Goal: Information Seeking & Learning: Learn about a topic

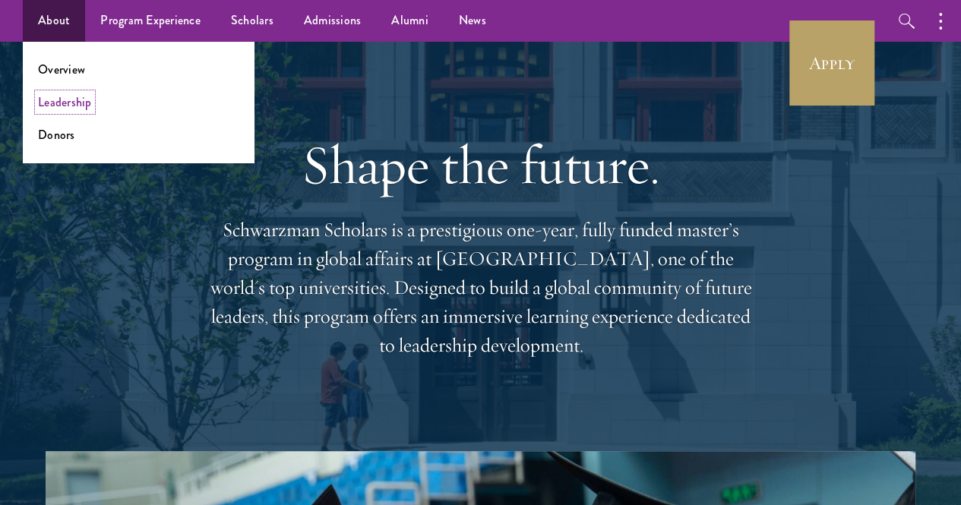
click at [55, 103] on link "Leadership" at bounding box center [65, 101] width 54 height 17
click at [59, 98] on link "Leadership" at bounding box center [65, 101] width 54 height 17
click at [58, 98] on link "Leadership" at bounding box center [65, 101] width 54 height 17
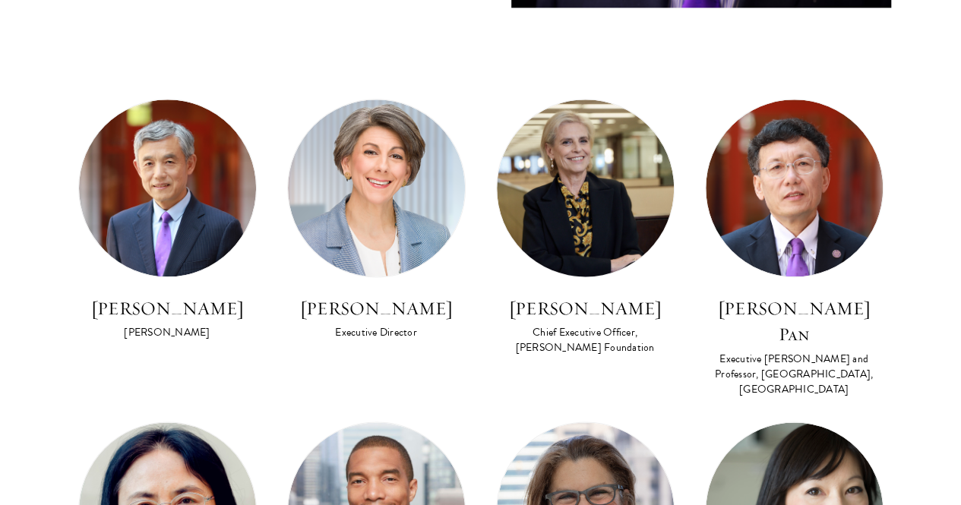
scroll to position [909, 0]
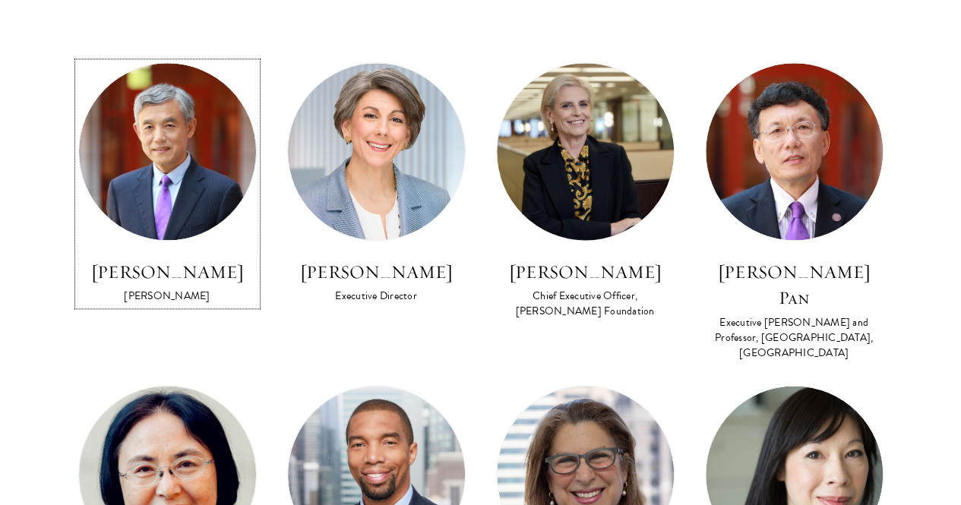
click at [208, 79] on img at bounding box center [167, 151] width 177 height 177
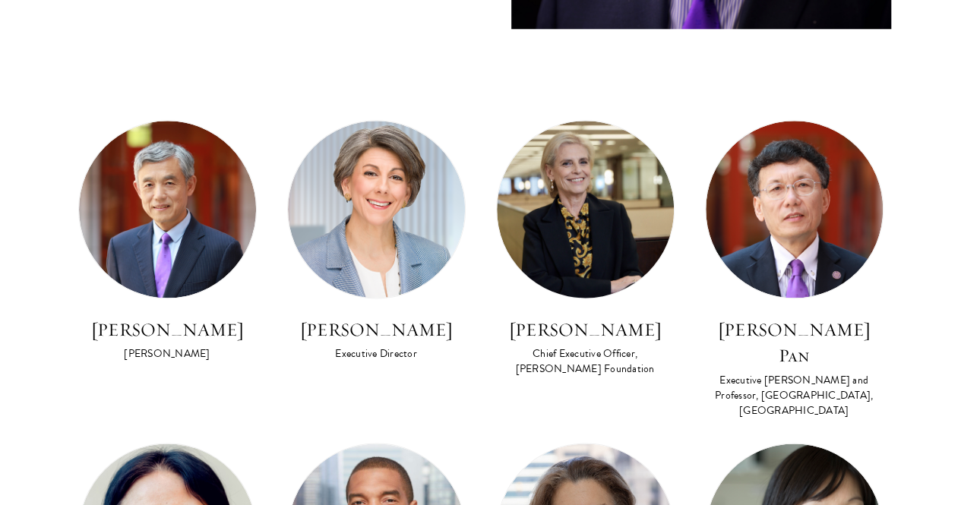
scroll to position [882, 0]
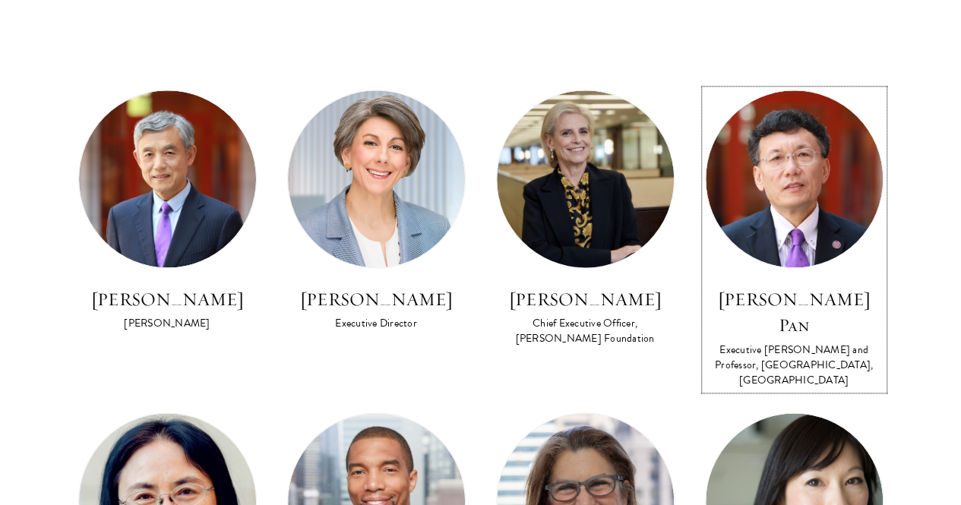
click at [760, 119] on img at bounding box center [794, 178] width 177 height 177
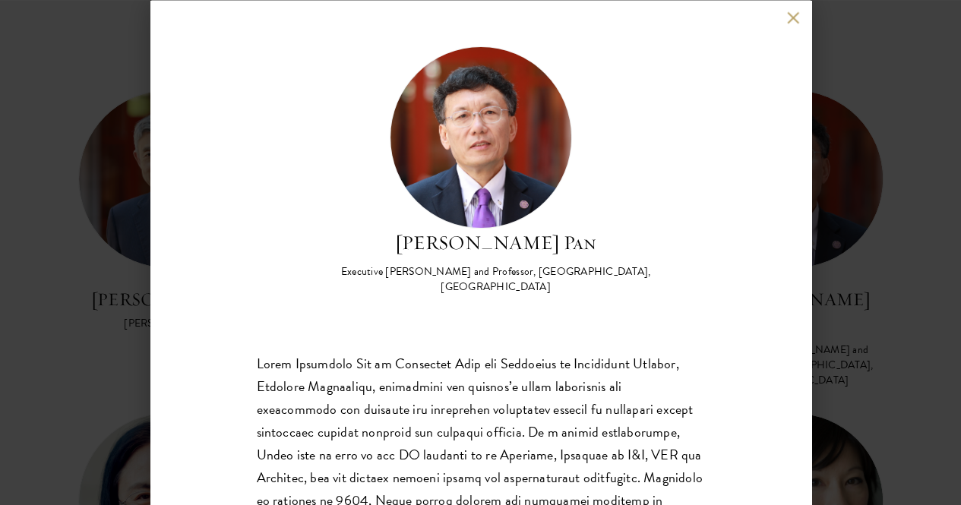
drag, startPoint x: 812, startPoint y: 296, endPoint x: 816, endPoint y: 331, distance: 35.9
click at [816, 331] on div "David Q. Pan Executive Dean and Professor, Schwarzman College, Tsinghua Univers…" at bounding box center [480, 252] width 961 height 505
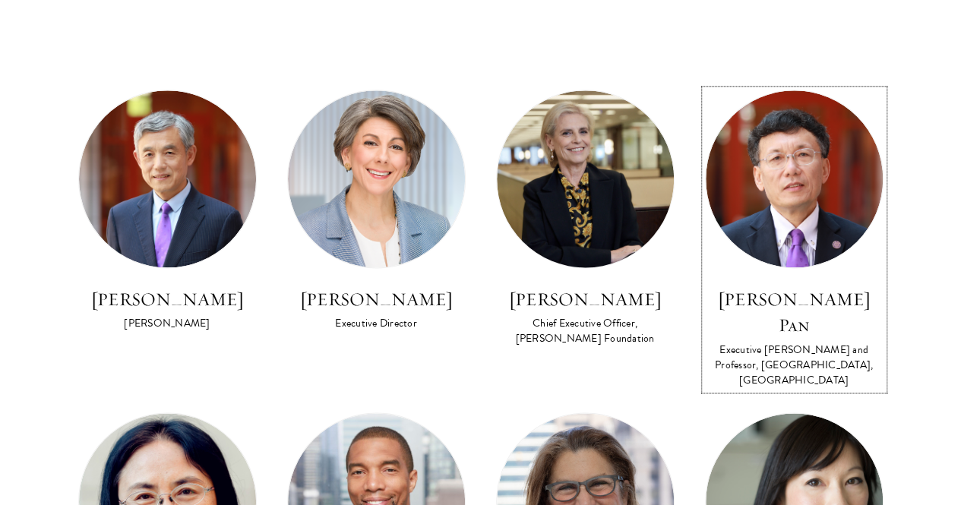
click at [768, 160] on img at bounding box center [794, 178] width 177 height 177
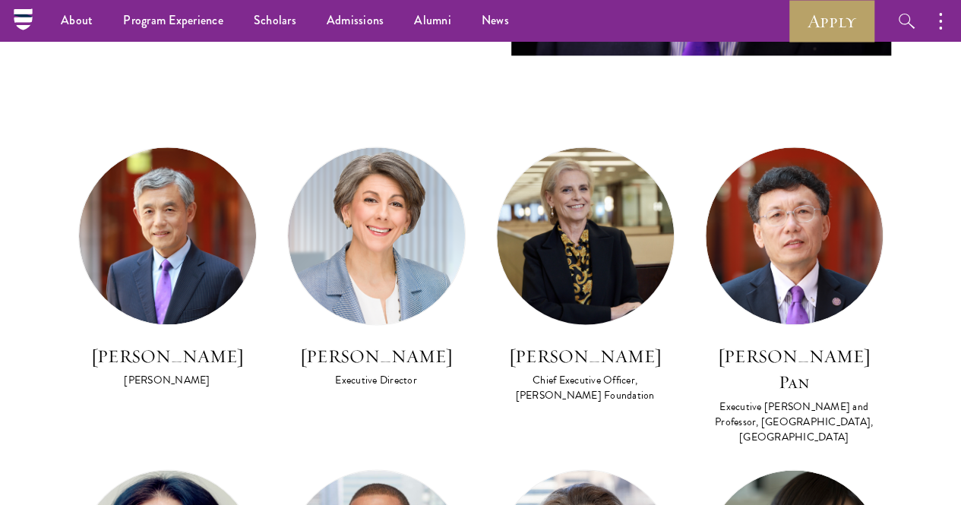
scroll to position [771, 0]
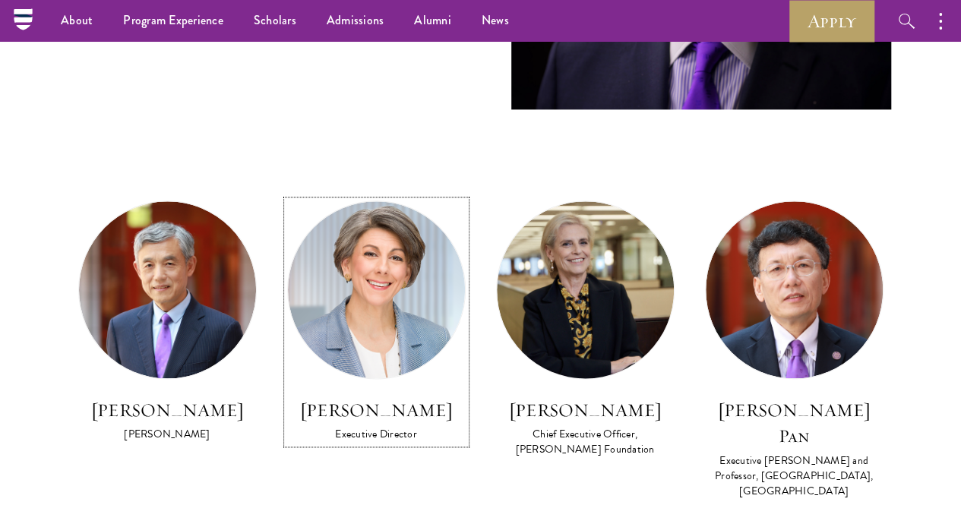
click at [430, 229] on img at bounding box center [376, 289] width 177 height 177
